Goal: Information Seeking & Learning: Find specific page/section

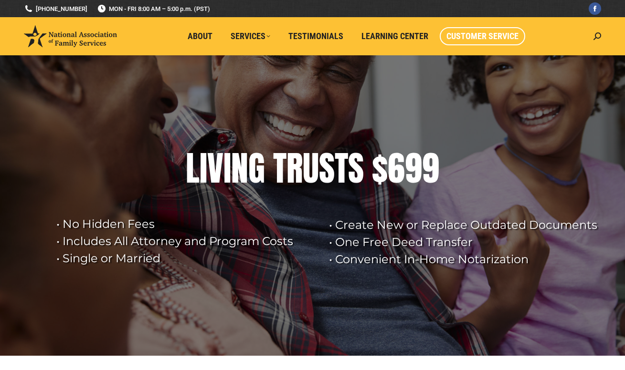
click at [505, 37] on span "Customer Service" at bounding box center [482, 36] width 72 height 11
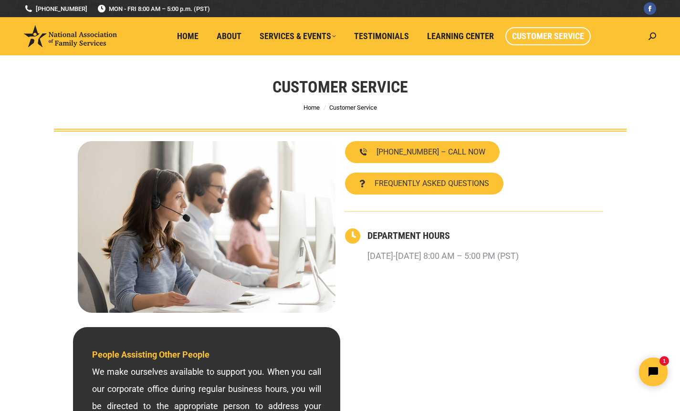
click at [561, 34] on span "Customer Service" at bounding box center [548, 36] width 72 height 11
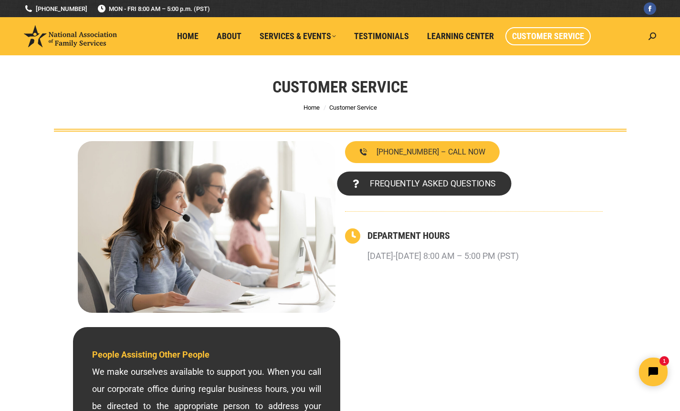
click at [465, 187] on span "FREQUENTLY ASKED QUESTIONS" at bounding box center [432, 183] width 126 height 9
